Goal: Find specific page/section

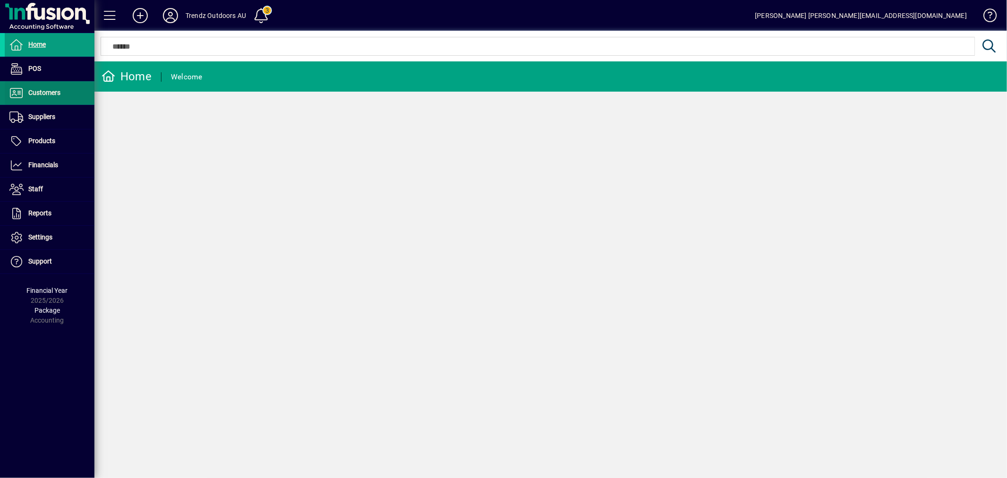
click at [60, 85] on span at bounding box center [50, 93] width 90 height 23
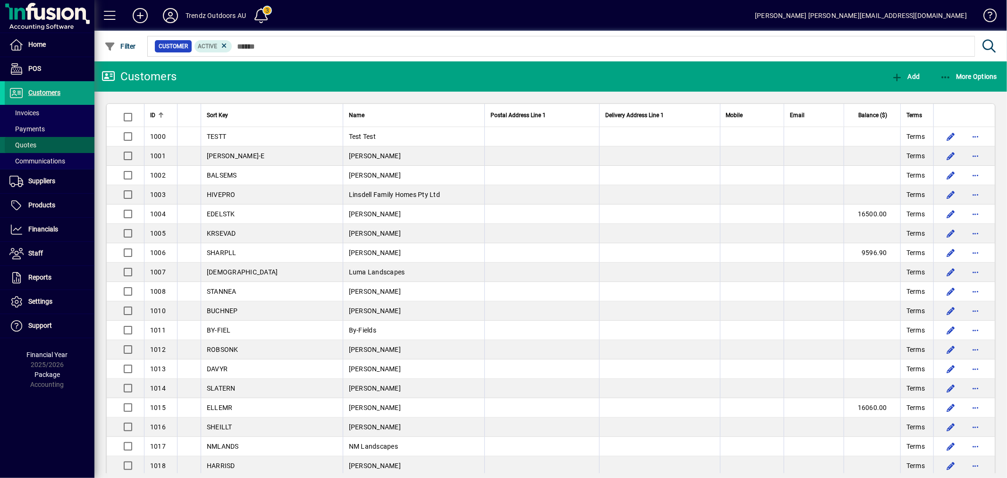
click at [64, 139] on span at bounding box center [50, 145] width 90 height 23
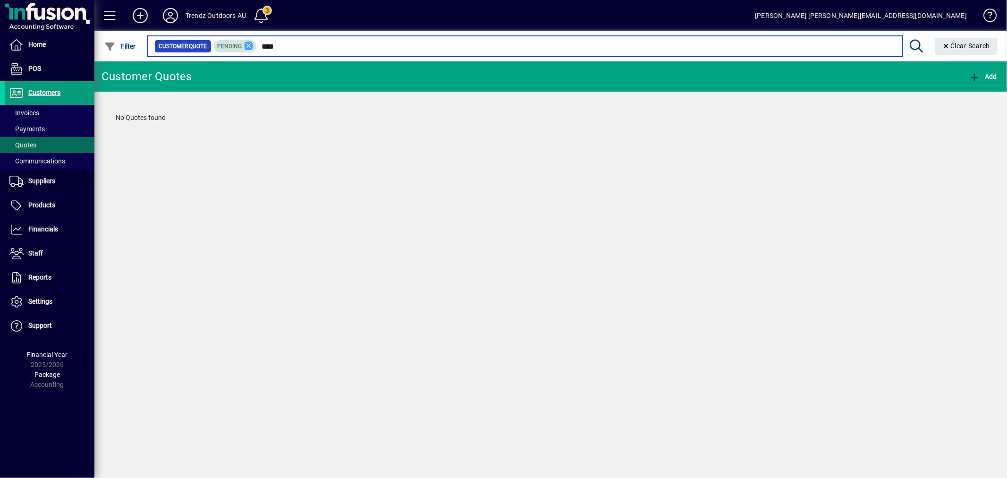
type input "****"
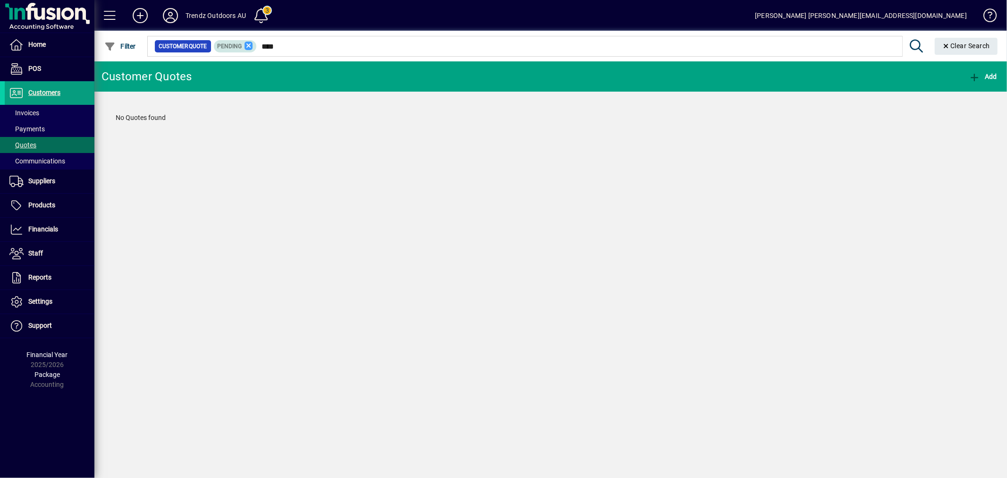
click at [247, 44] on icon at bounding box center [249, 46] width 8 height 8
click at [166, 12] on icon at bounding box center [170, 15] width 19 height 15
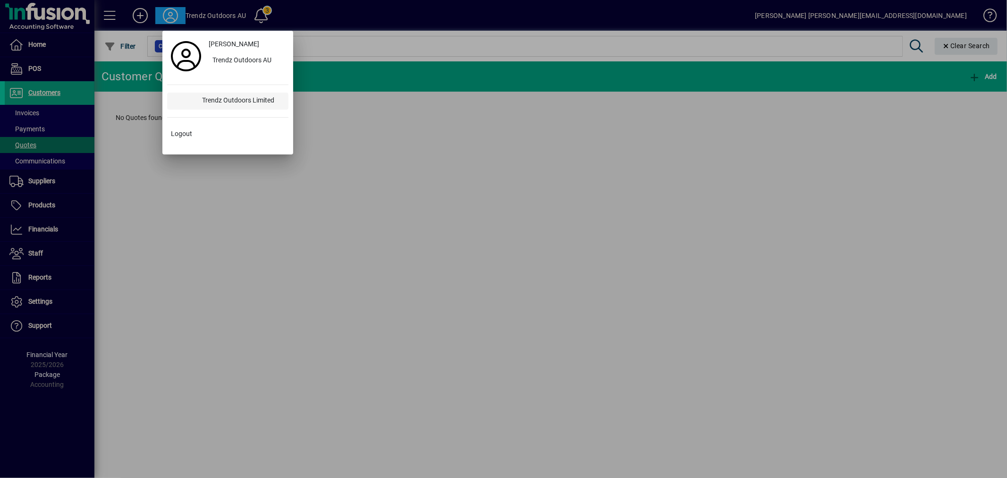
click at [239, 101] on div "Trendz Outdoors Limited" at bounding box center [241, 101] width 94 height 17
